Goal: Task Accomplishment & Management: Manage account settings

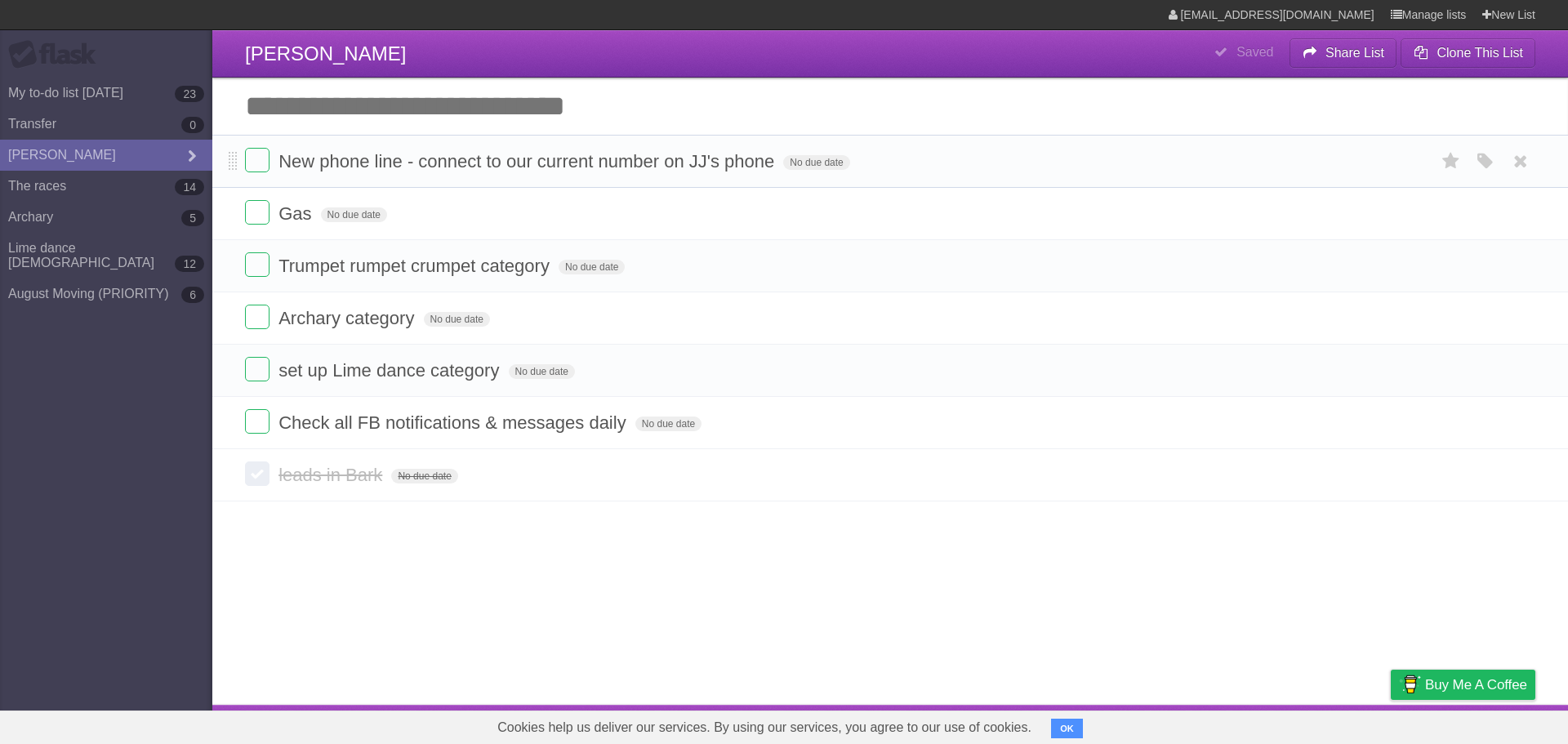
click at [764, 185] on li "New phone line - connect to our current number on JJ's phone No due date White …" at bounding box center [890, 161] width 1356 height 53
click at [386, 170] on span "New phone line - connect to our current number on JJ's phone" at bounding box center [528, 161] width 500 height 20
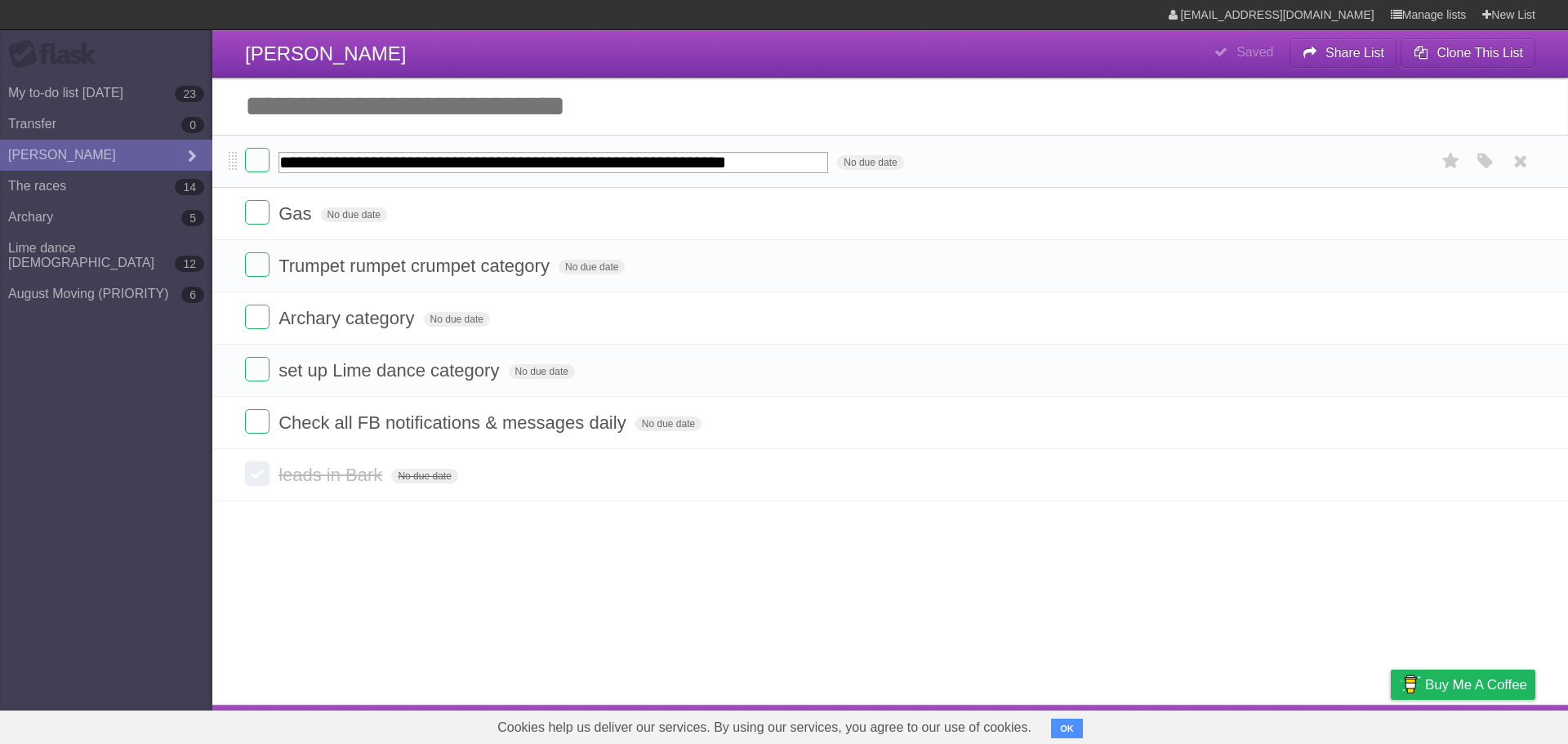
click at [764, 153] on input "**********" at bounding box center [553, 162] width 550 height 21
click at [764, 173] on input "**********" at bounding box center [553, 162] width 550 height 21
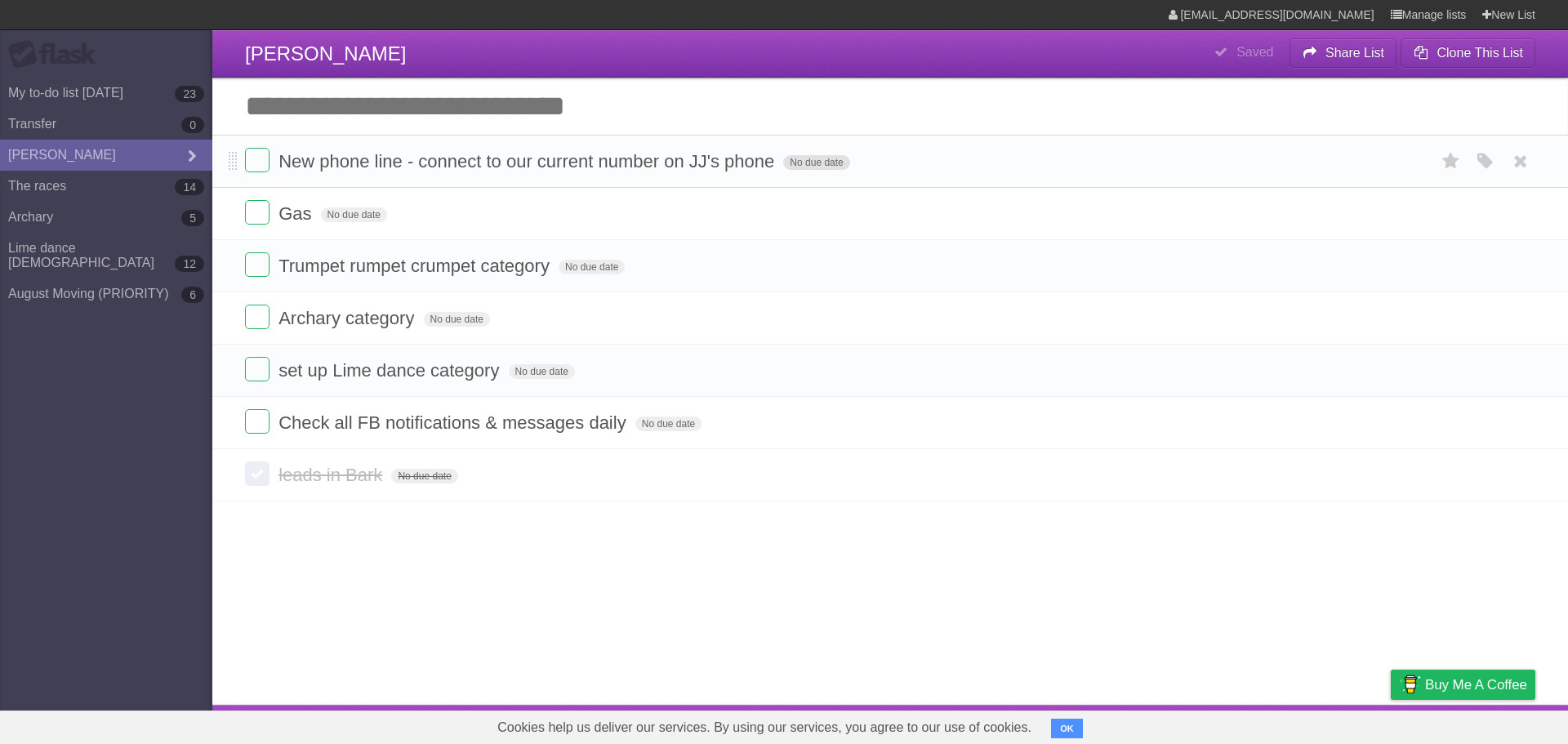
click at [764, 159] on form "New phone line - connect to our current number on JJ's phone No due date White …" at bounding box center [890, 161] width 1291 height 27
click at [764, 145] on li "New phone line - connect to our current number on JJ's phone No due date White …" at bounding box center [890, 161] width 1356 height 53
click at [256, 168] on label at bounding box center [256, 160] width 24 height 24
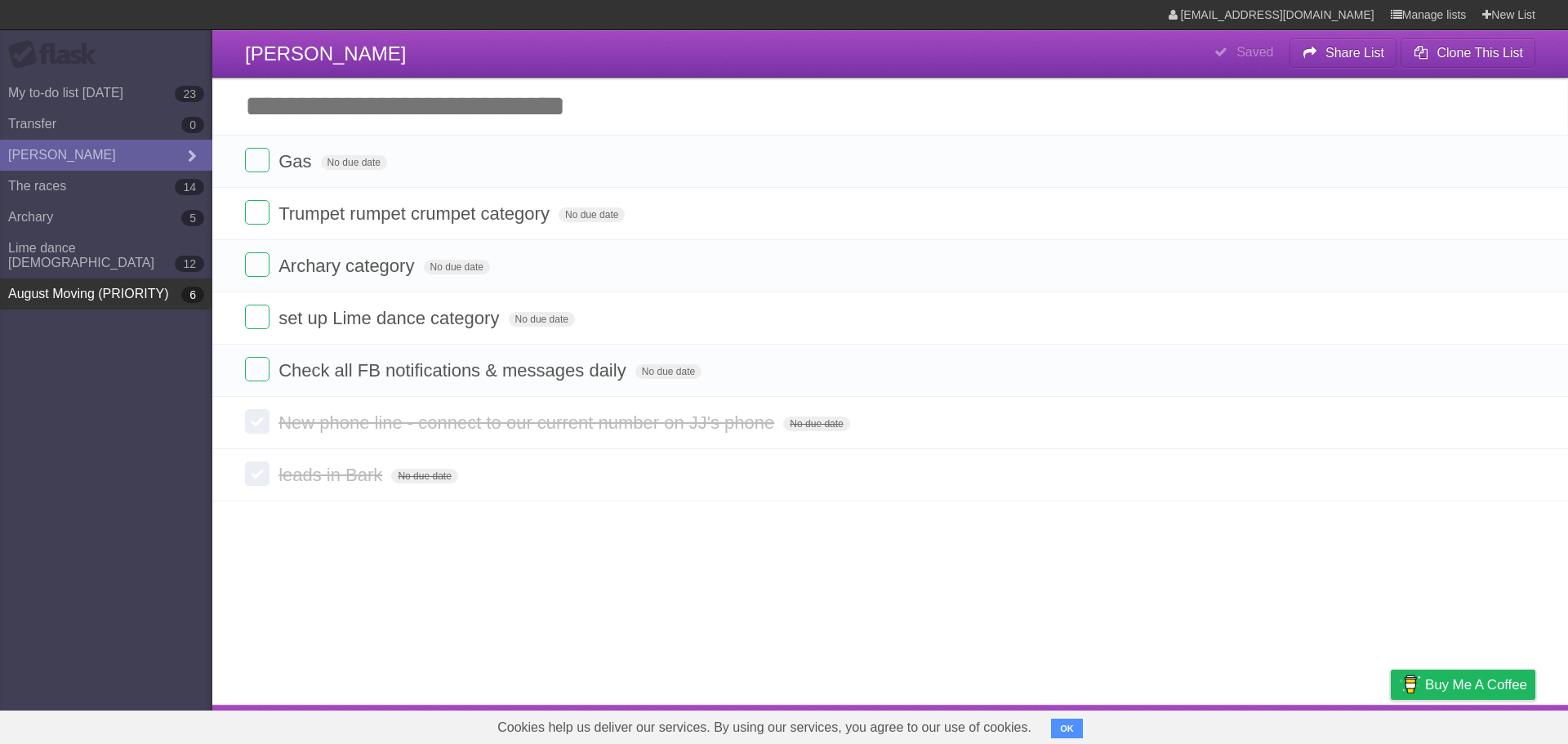
click at [96, 278] on link "August Moving (PRIORITY) 6" at bounding box center [106, 293] width 213 height 31
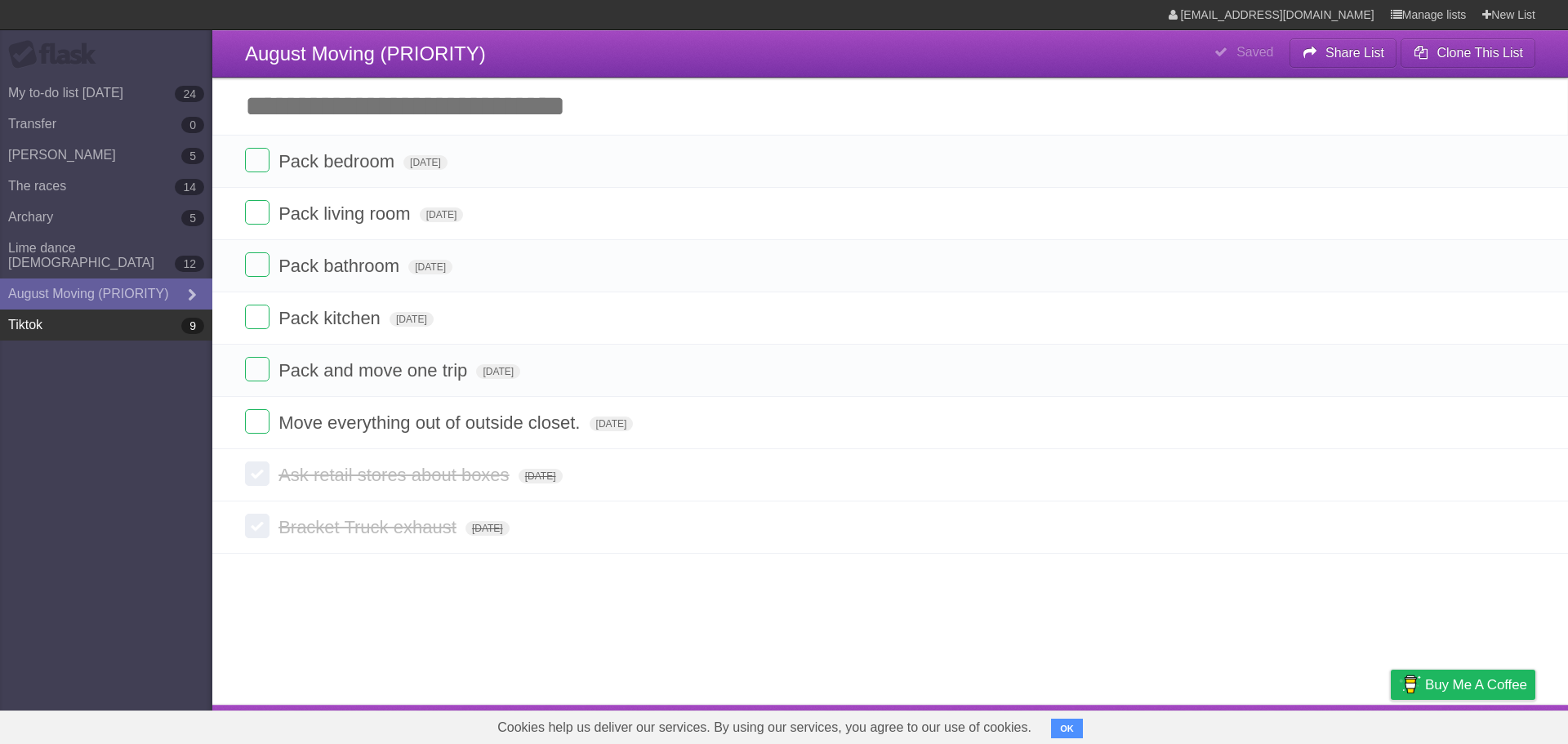
click at [135, 312] on link "Tiktok 9" at bounding box center [106, 325] width 213 height 31
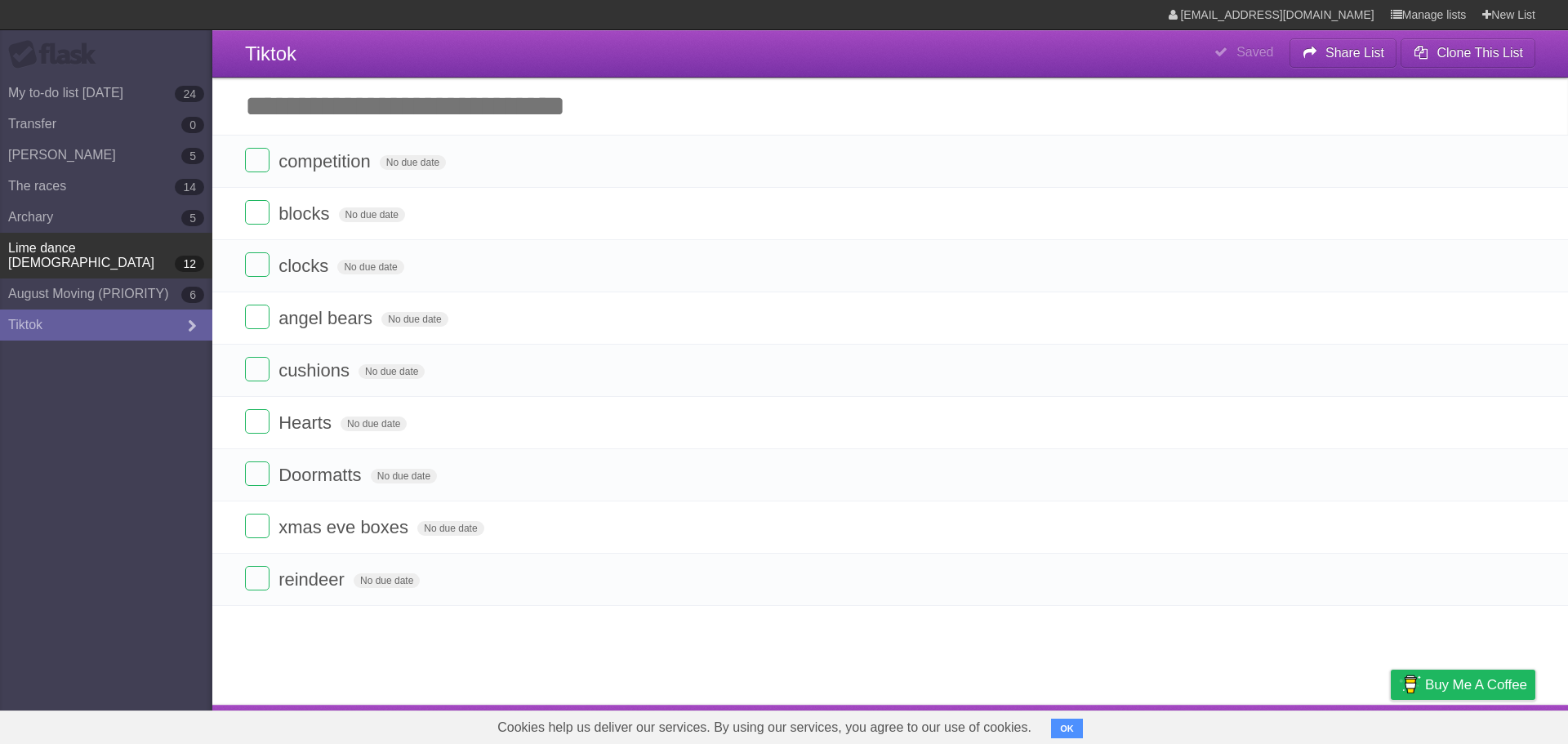
click at [76, 250] on link "Lime dance [DEMOGRAPHIC_DATA] 12" at bounding box center [106, 256] width 213 height 45
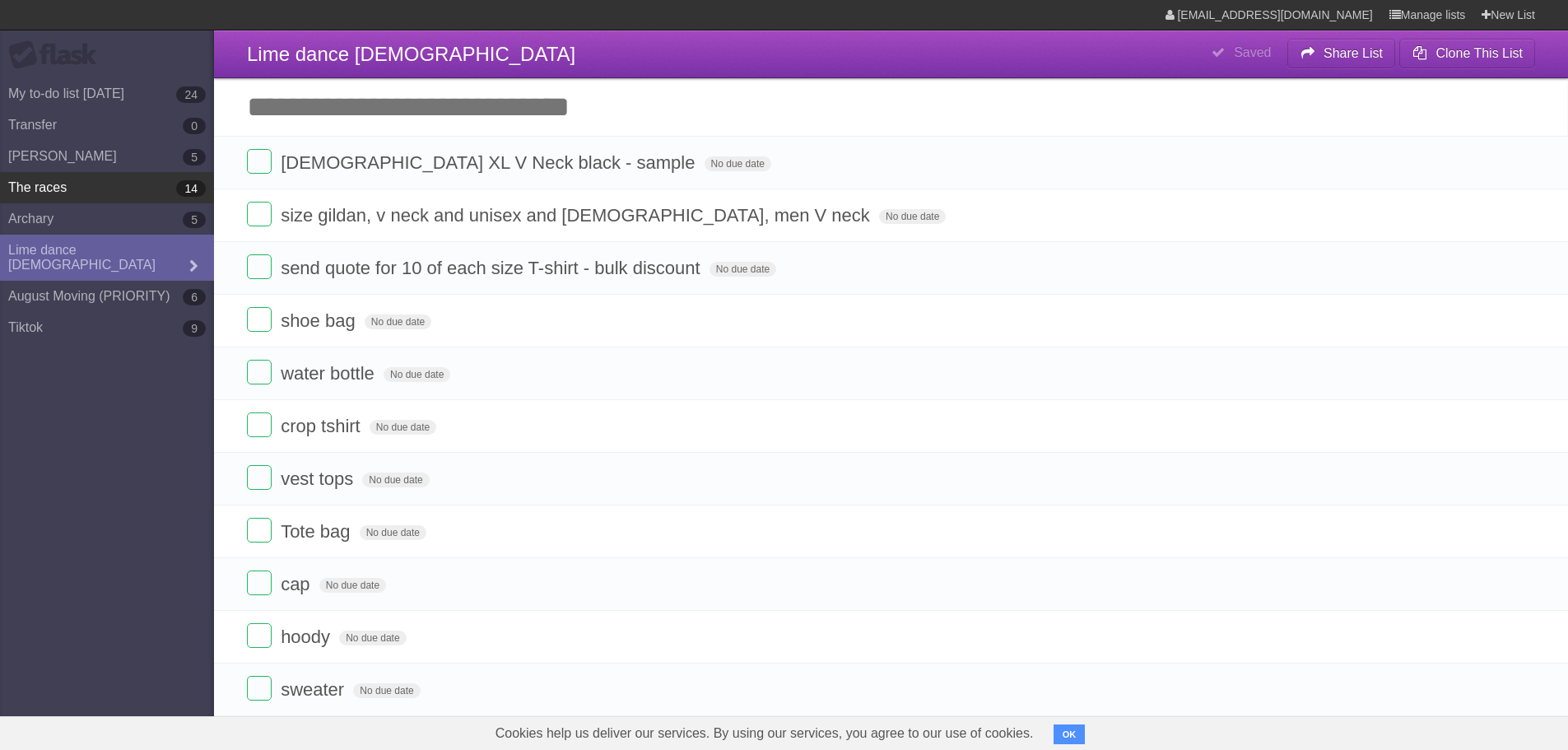
click at [51, 181] on link "The races 14" at bounding box center [107, 187] width 214 height 31
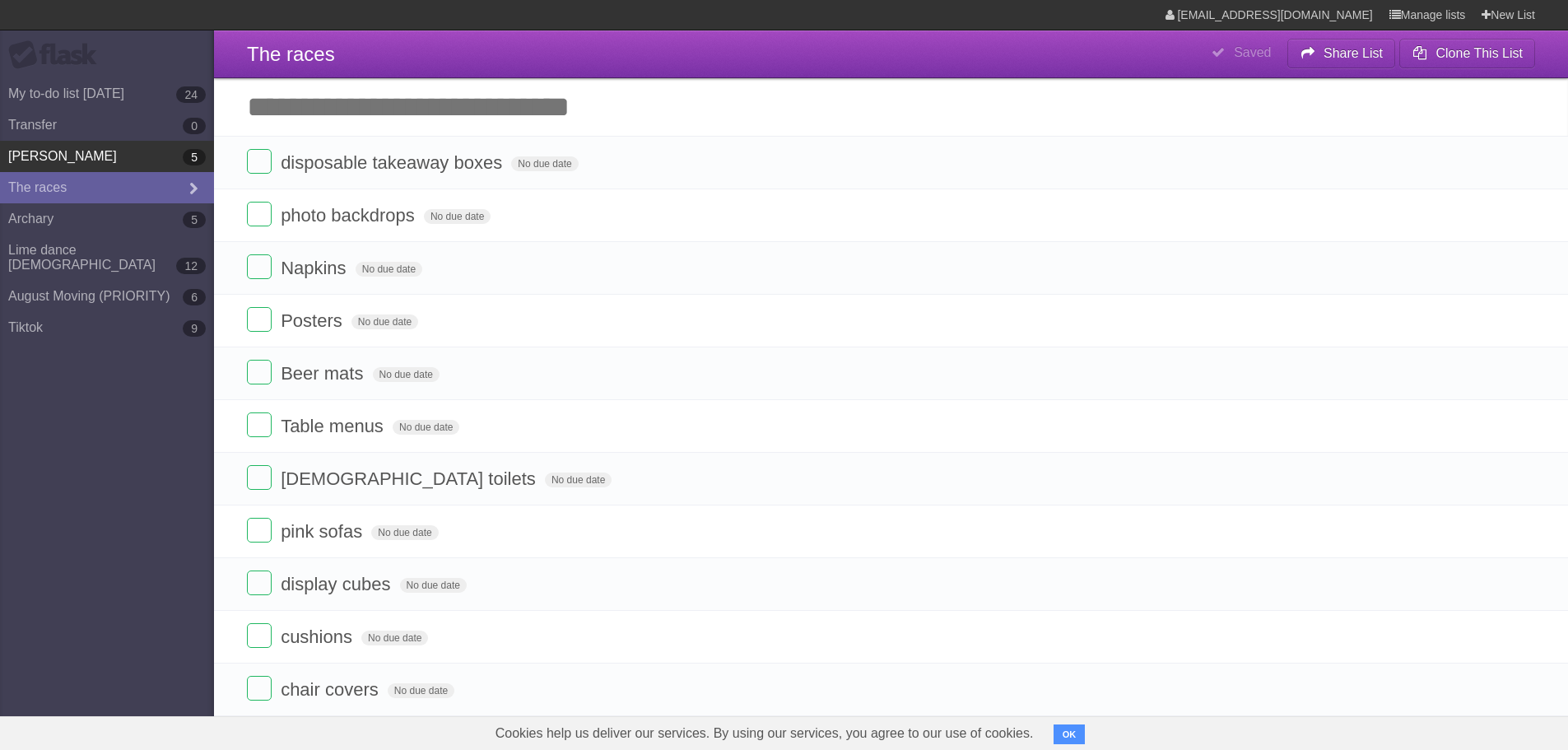
click at [64, 158] on link "[PERSON_NAME] 5" at bounding box center [107, 156] width 214 height 31
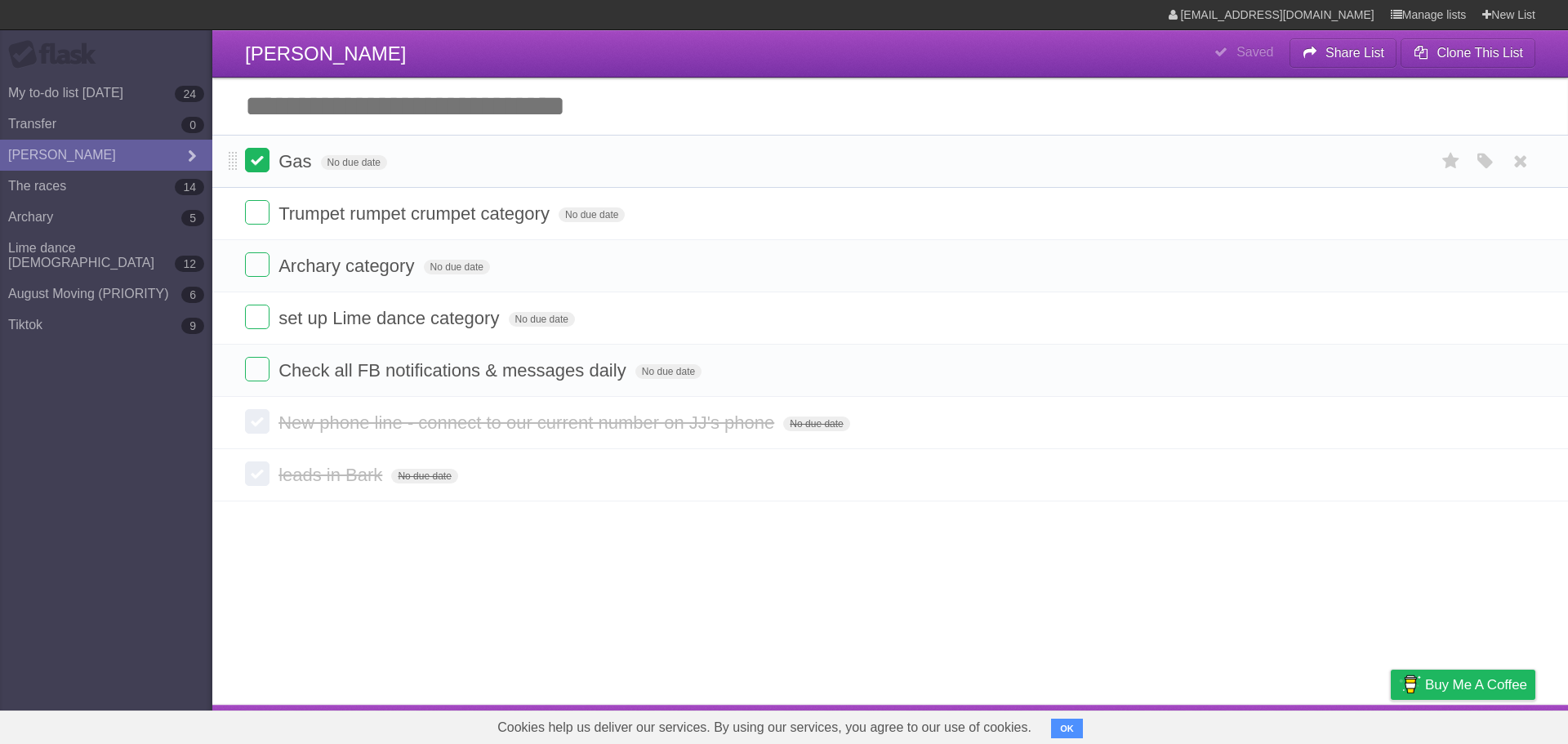
click at [264, 166] on label at bounding box center [256, 160] width 24 height 24
click at [272, 322] on form "Check all FB notifications & messages daily No due date White Red Blue Green Pu…" at bounding box center [890, 371] width 1291 height 27
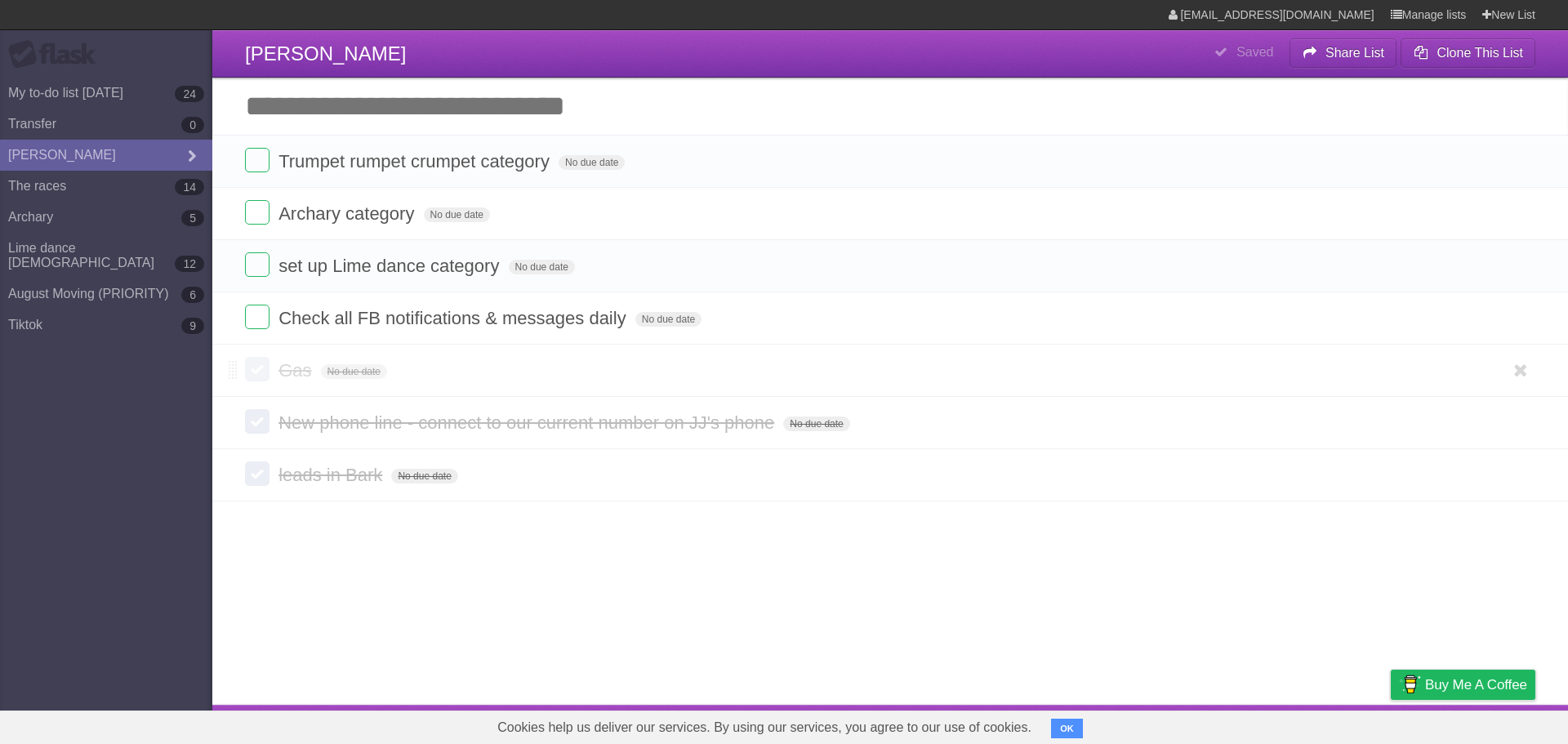
click at [267, 322] on label at bounding box center [256, 369] width 24 height 24
